Goal: Navigation & Orientation: Find specific page/section

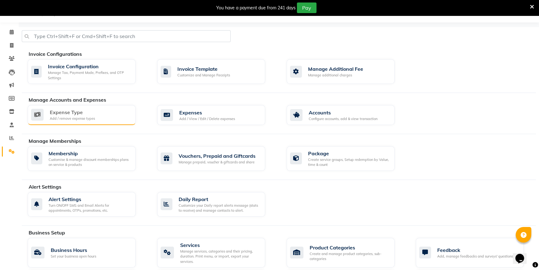
click at [64, 121] on div "Expense Type Add / remove expense types" at bounding box center [82, 115] width 108 height 20
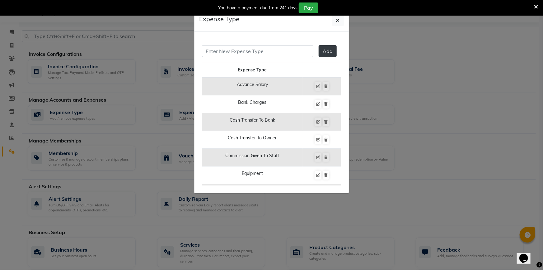
click at [265, 85] on td "Advance Salary" at bounding box center [252, 86] width 101 height 18
click at [248, 105] on td "Bank Charges" at bounding box center [252, 104] width 101 height 18
click at [252, 53] on input "text" at bounding box center [257, 51] width 111 height 12
click at [335, 20] on button "button" at bounding box center [338, 20] width 12 height 12
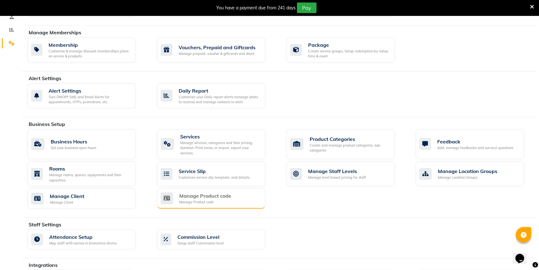
scroll to position [129, 0]
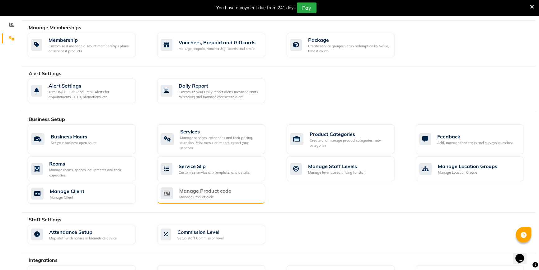
click at [225, 184] on div "Manage Product code Manage Product code" at bounding box center [211, 193] width 108 height 20
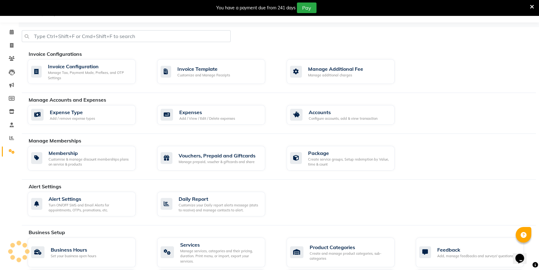
scroll to position [129, 0]
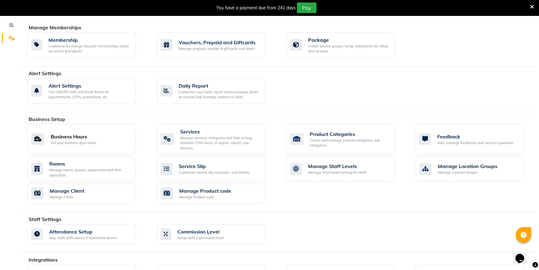
drag, startPoint x: 77, startPoint y: 146, endPoint x: 81, endPoint y: 182, distance: 36.0
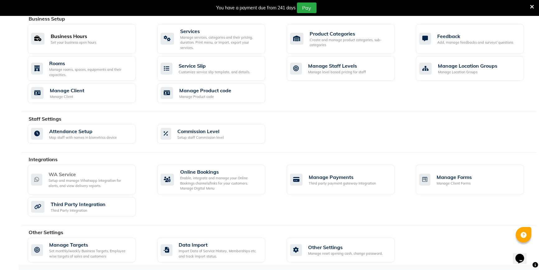
scroll to position [228, 0]
click at [297, 251] on icon at bounding box center [296, 250] width 12 height 12
select select "2: 15"
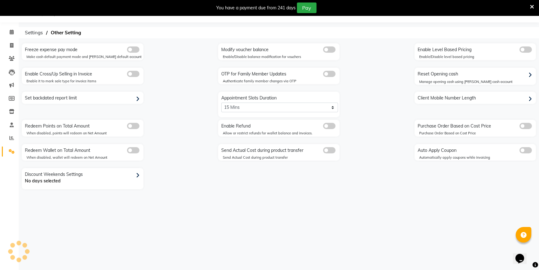
scroll to position [16, 0]
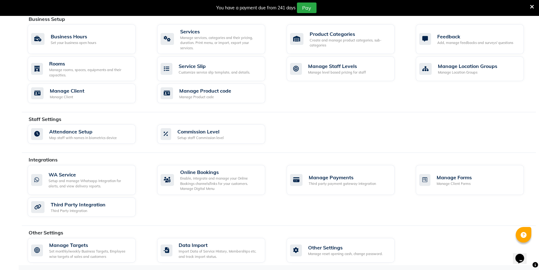
click at [533, 4] on icon at bounding box center [532, 7] width 4 height 6
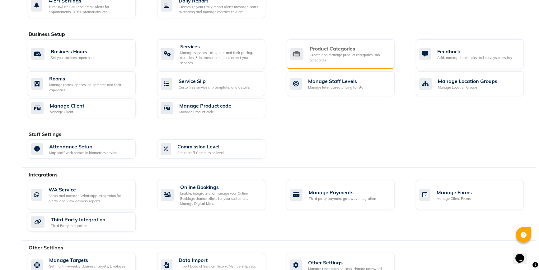
scroll to position [156, 0]
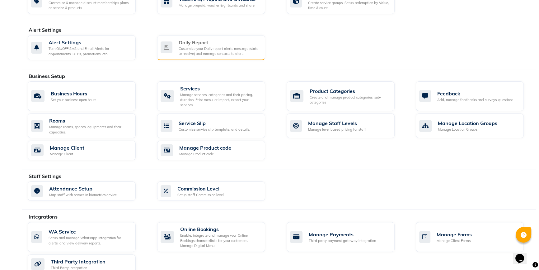
click at [239, 54] on div "Customize your Daily report alerts message (stats to receive) and manage contac…" at bounding box center [220, 51] width 82 height 10
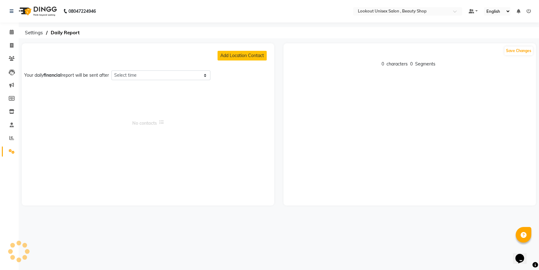
select select "1395"
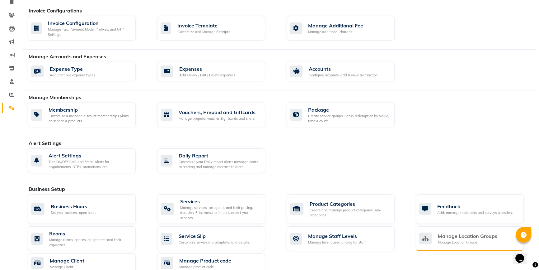
scroll to position [15, 0]
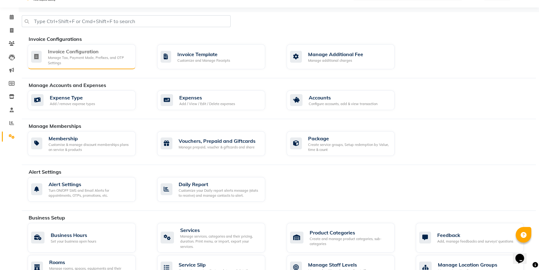
click at [107, 55] on div "Manage Tax, Payment Mode, Prefixes, and OTP Settings" at bounding box center [89, 60] width 83 height 10
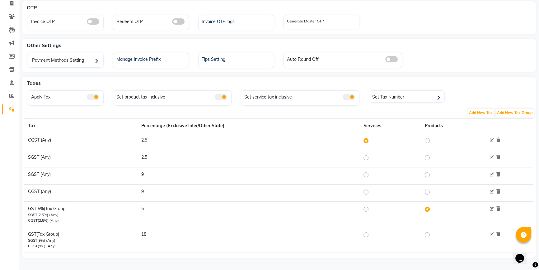
scroll to position [43, 0]
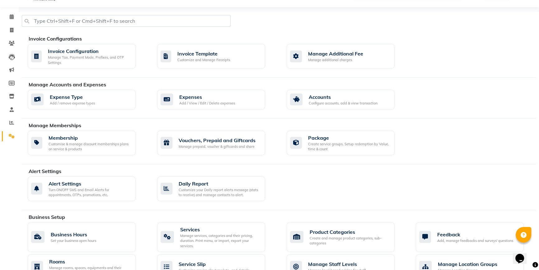
scroll to position [15, 0]
click at [203, 190] on div "Customize your Daily report alerts message (stats to receive) and manage contac…" at bounding box center [220, 192] width 82 height 10
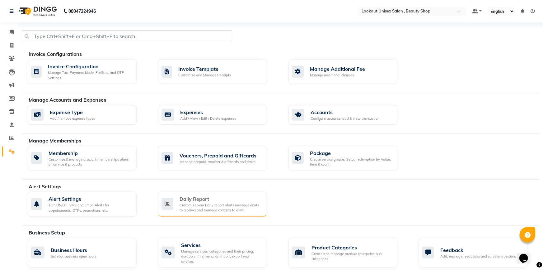
select select "1395"
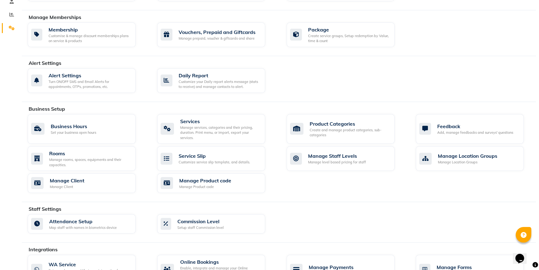
scroll to position [43, 0]
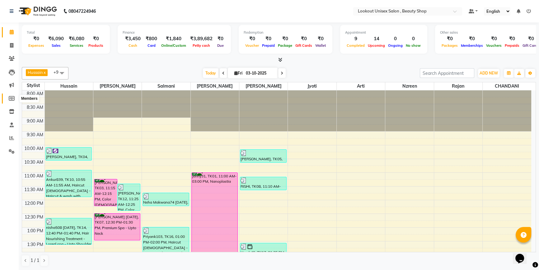
click at [11, 96] on icon at bounding box center [12, 98] width 6 height 5
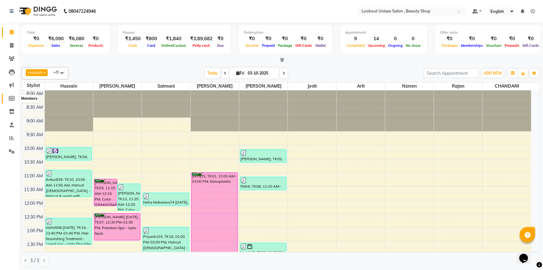
select select
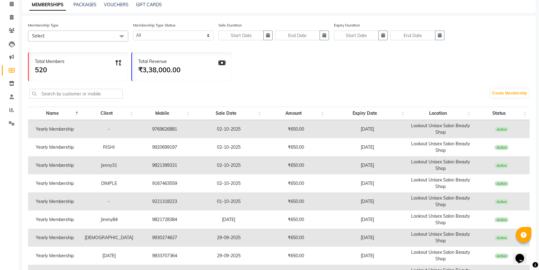
scroll to position [56, 0]
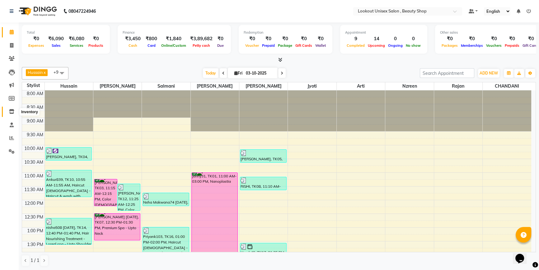
click at [13, 110] on icon at bounding box center [11, 111] width 5 height 5
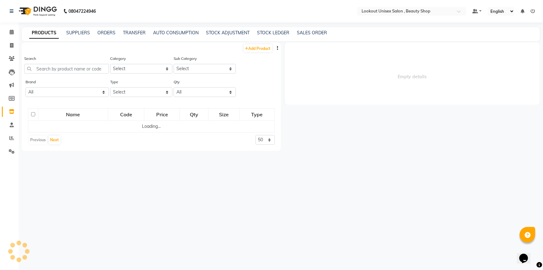
select select
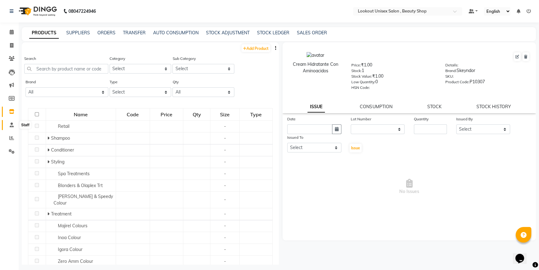
click at [11, 124] on icon at bounding box center [12, 124] width 4 height 5
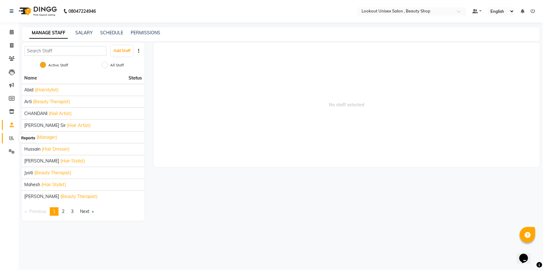
click at [9, 140] on icon at bounding box center [11, 137] width 5 height 5
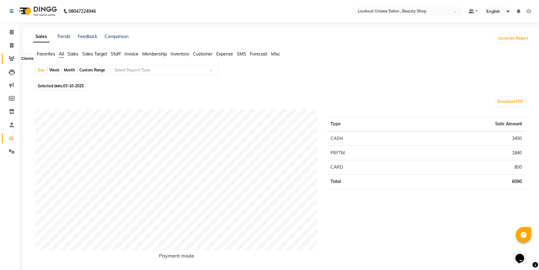
click at [12, 60] on icon at bounding box center [12, 58] width 6 height 5
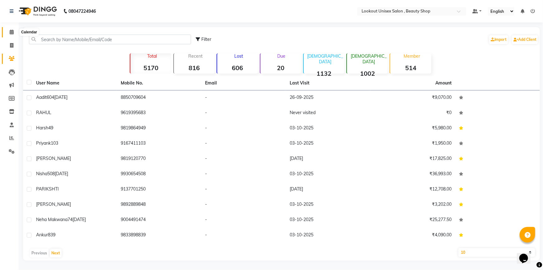
click at [11, 34] on icon at bounding box center [12, 32] width 4 height 5
